Goal: Navigation & Orientation: Find specific page/section

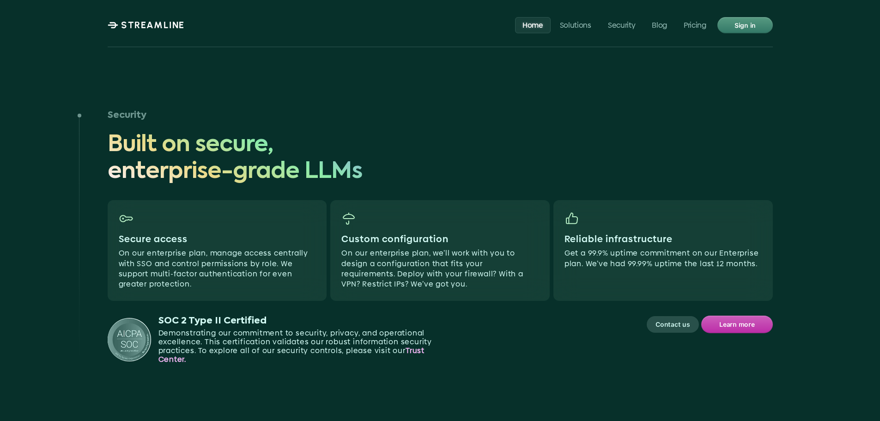
scroll to position [2217, 0]
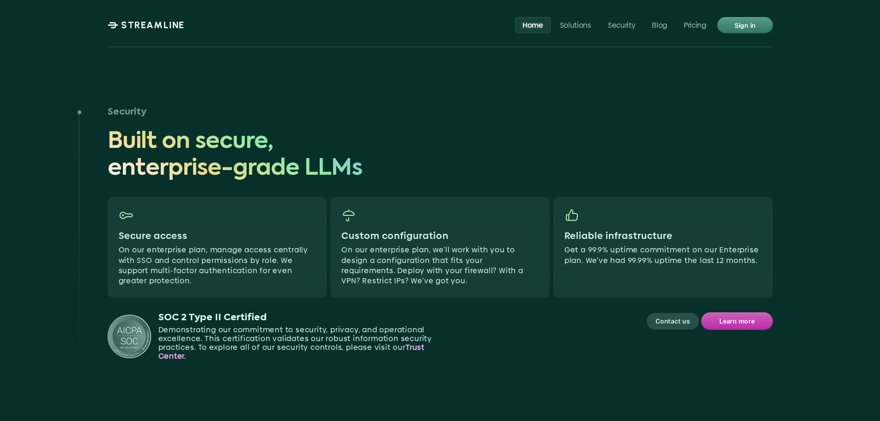
click at [423, 342] on strong "Trust Center." at bounding box center [292, 351] width 268 height 19
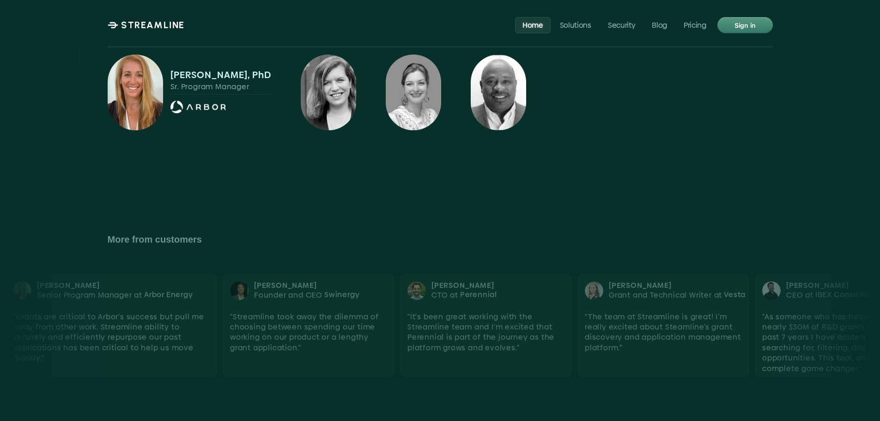
scroll to position [3049, 0]
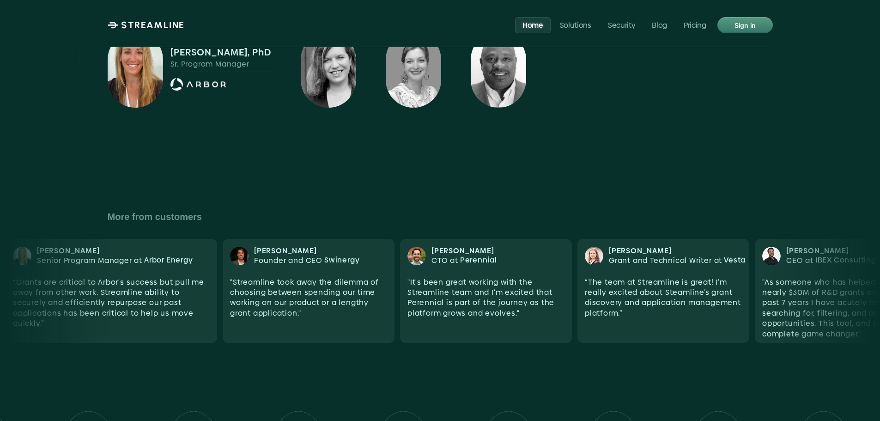
drag, startPoint x: 731, startPoint y: 259, endPoint x: 576, endPoint y: 247, distance: 155.7
click at [576, 247] on ul "[PERSON_NAME] Senior Program Manager at Arbor Energy “​Grants are critical to A…" at bounding box center [440, 290] width 869 height 93
click at [785, 359] on div at bounding box center [440, 416] width 880 height 115
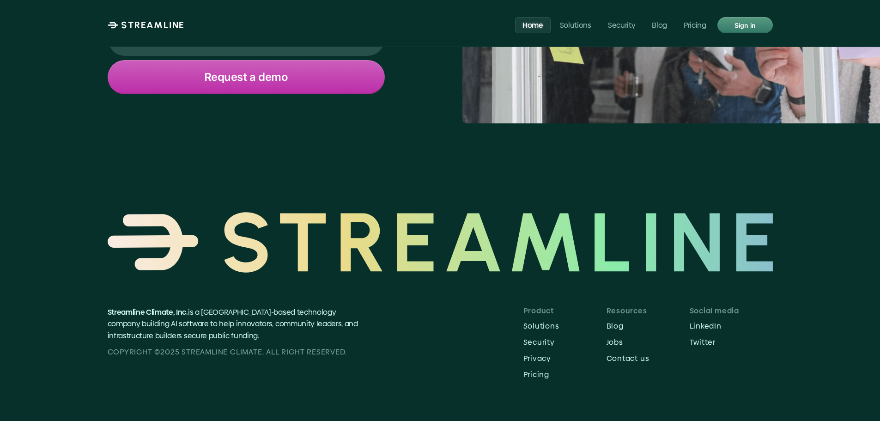
scroll to position [3880, 0]
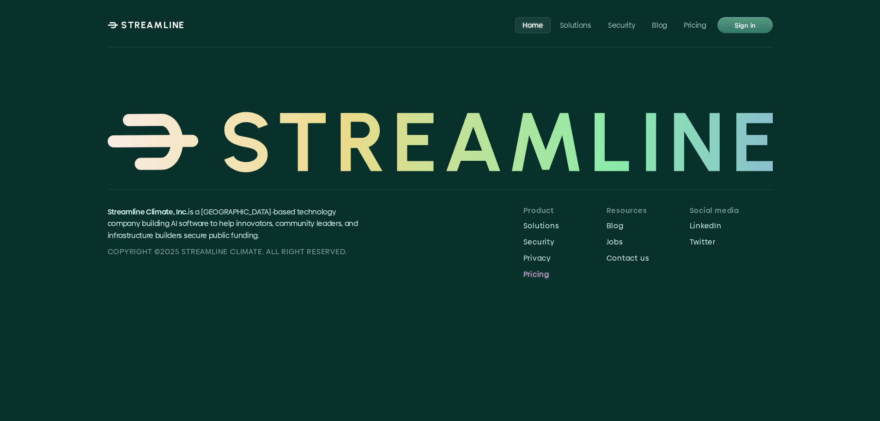
click at [542, 270] on p "Pricing" at bounding box center [564, 274] width 83 height 9
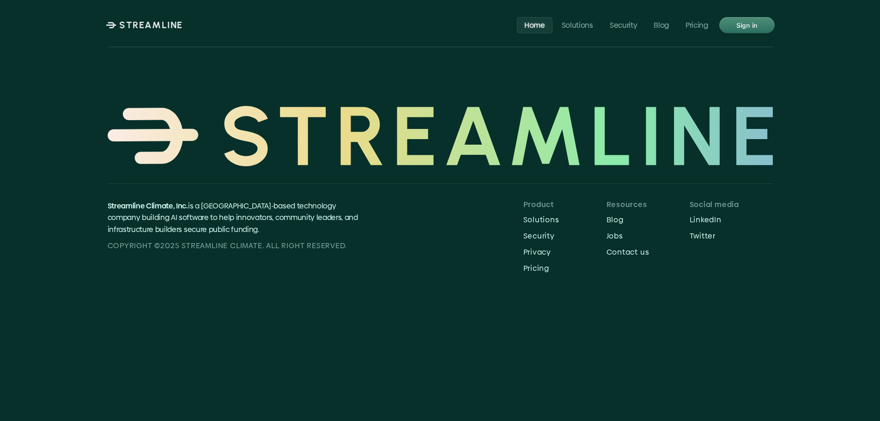
scroll to position [3927, 0]
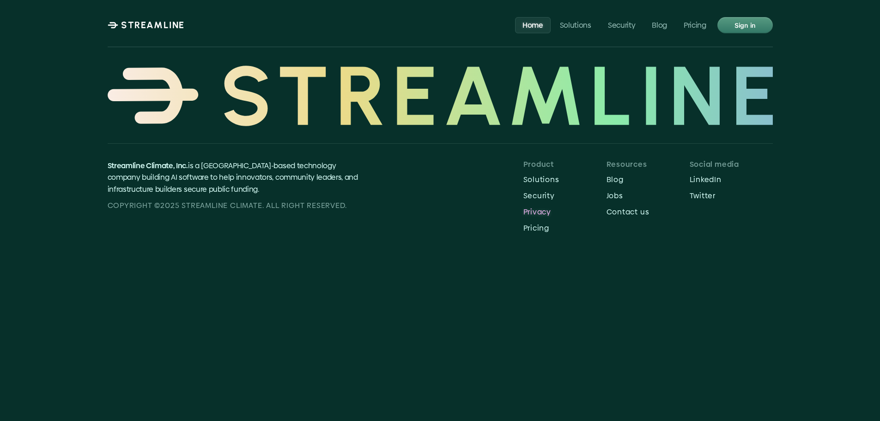
click at [546, 207] on p "Privacy" at bounding box center [564, 211] width 83 height 9
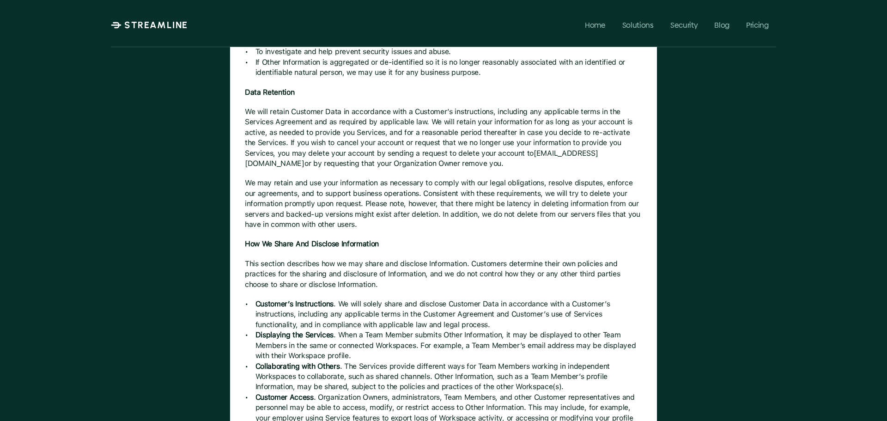
scroll to position [1275, 0]
